Goal: Check status: Check status

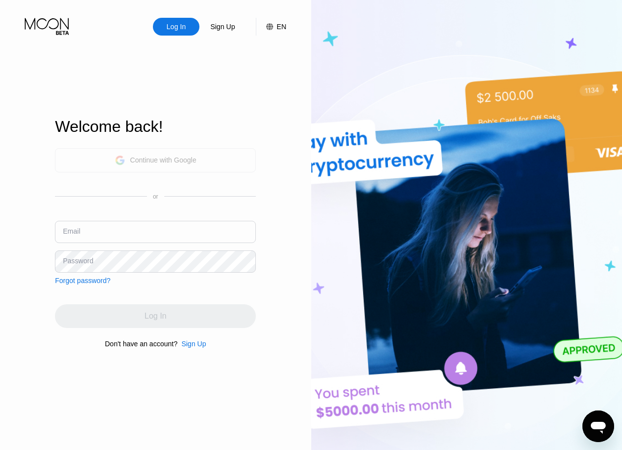
click at [198, 158] on div "Continue with Google" at bounding box center [155, 160] width 201 height 24
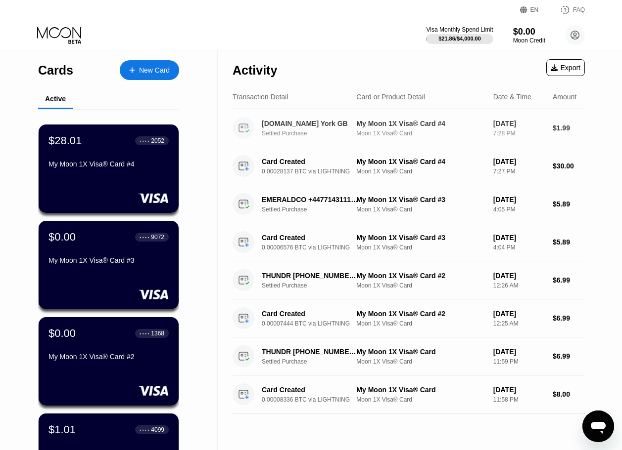
click at [317, 136] on div "Settled Purchase" at bounding box center [314, 133] width 104 height 7
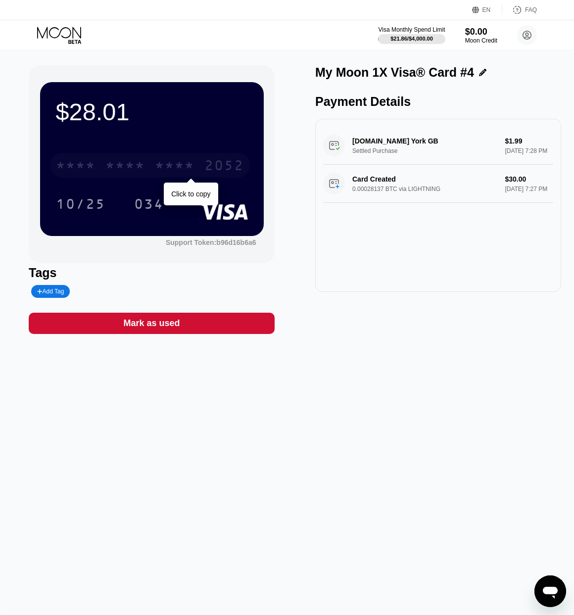
click at [223, 170] on div "2052" at bounding box center [224, 167] width 40 height 16
